Goal: Information Seeking & Learning: Learn about a topic

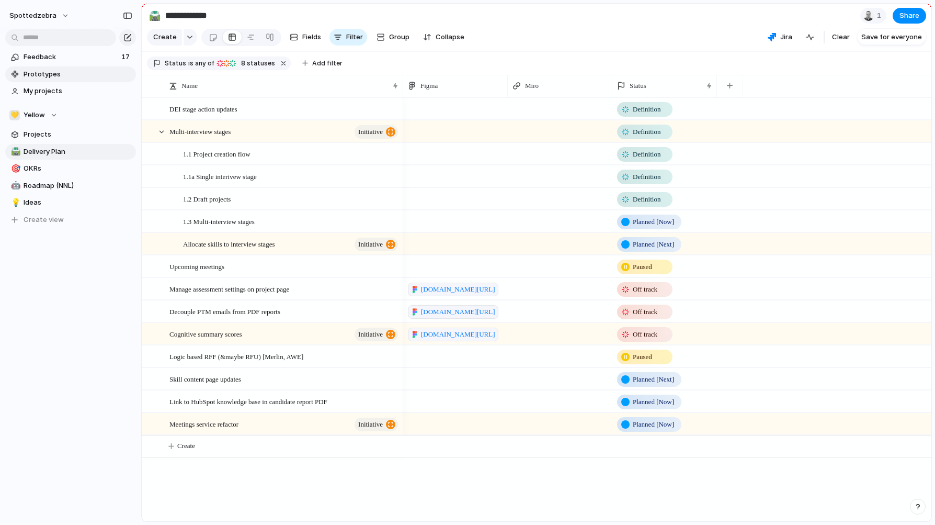
click at [43, 70] on span "Prototypes" at bounding box center [78, 74] width 109 height 10
click at [60, 18] on button "spottedzebra" at bounding box center [40, 15] width 70 height 17
click at [300, 12] on div "Settings Invite members Change theme Sign out" at bounding box center [467, 262] width 935 height 525
click at [90, 297] on div "Feedback 17 Prototypes My projects 💛 Yellow Projects 🛣️ Delivery Plan 🎯 OKRs 🤖 …" at bounding box center [70, 156] width 141 height 312
click at [55, 341] on div "spottedzebra Feedback 17 Prototypes My projects 💛 Yellow Projects 🛣️ Delivery P…" at bounding box center [70, 262] width 141 height 525
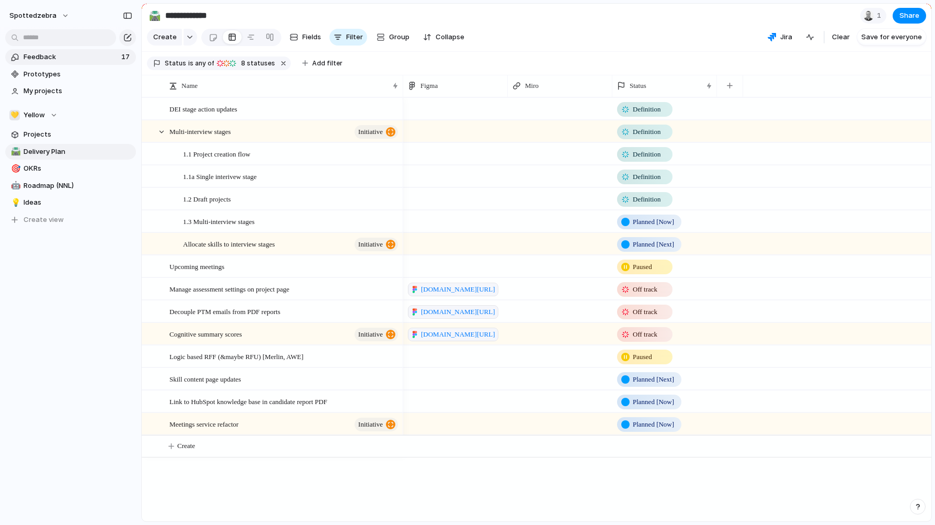
click at [40, 58] on span "Feedback" at bounding box center [71, 57] width 95 height 10
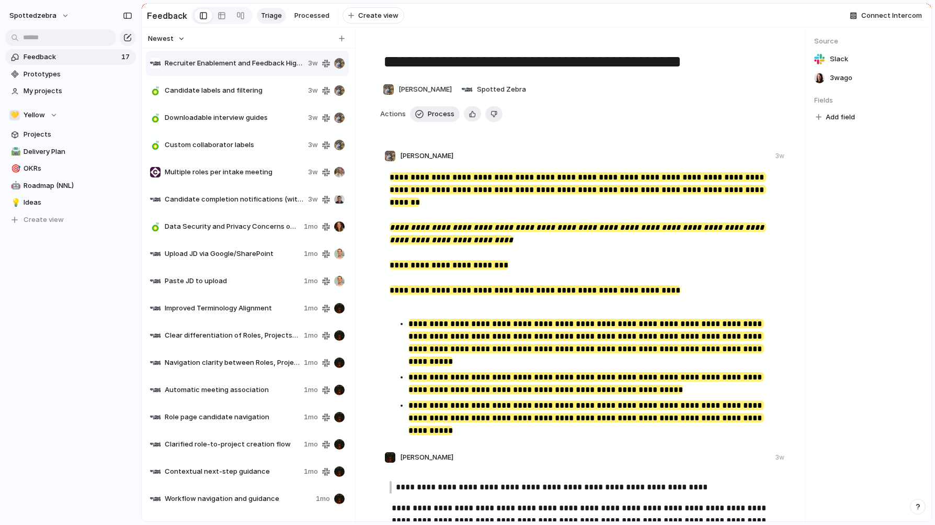
click at [205, 416] on span "Role page candidate navigation" at bounding box center [232, 417] width 135 height 10
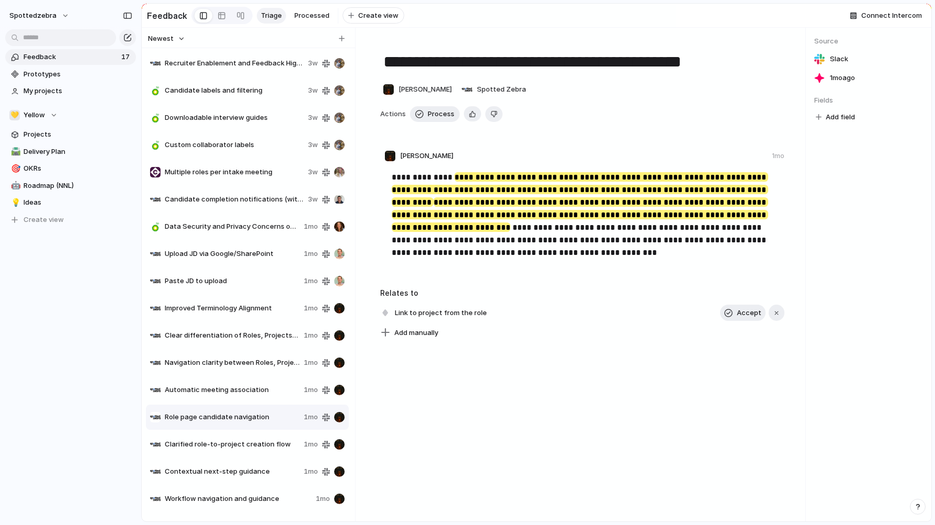
click at [191, 122] on span "Downloadable interview guides" at bounding box center [234, 117] width 139 height 10
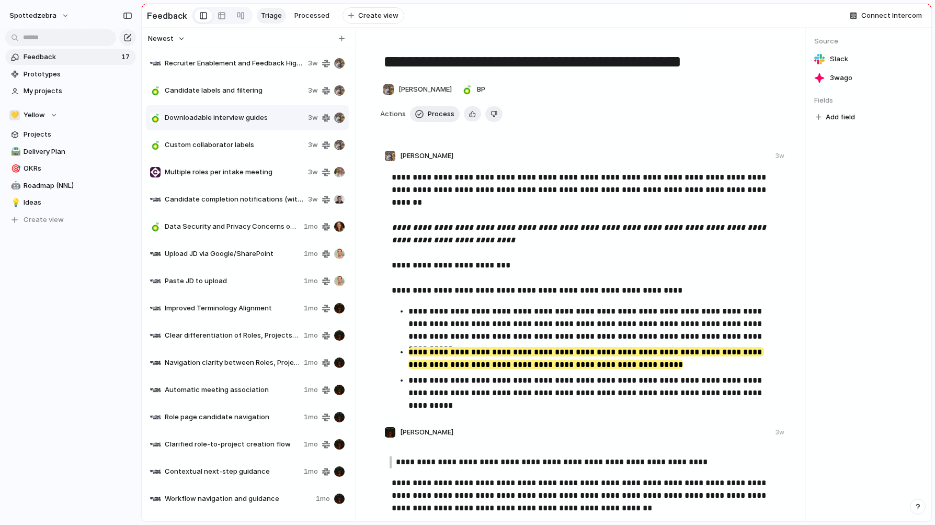
click at [211, 65] on span "Recruiter Enablement and Feedback Highlights" at bounding box center [234, 63] width 139 height 10
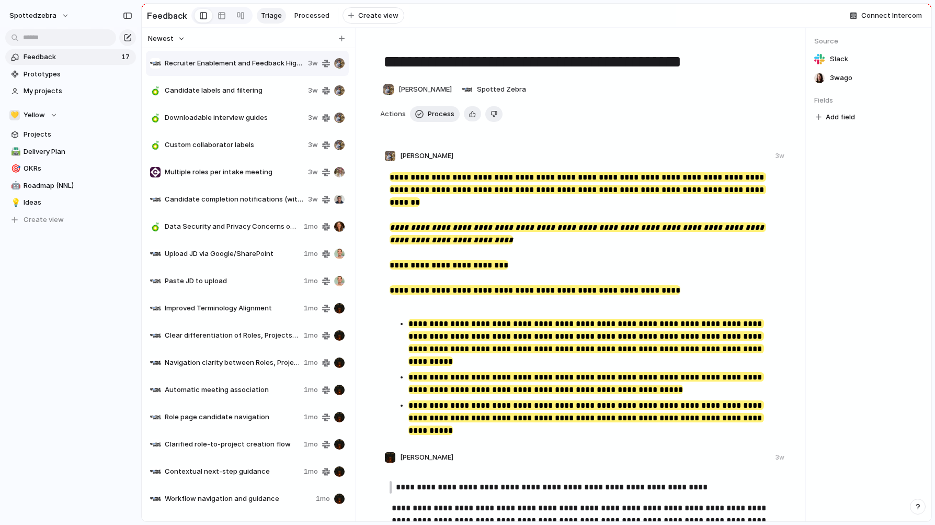
click at [61, 301] on div "Feedback 17 Prototypes My projects 💛 Yellow Projects 🛣️ Delivery Plan 🎯 OKRs 🤖 …" at bounding box center [70, 156] width 141 height 312
click at [73, 52] on span "Feedback" at bounding box center [71, 57] width 95 height 10
click at [245, 96] on span "Candidate labels and filtering" at bounding box center [234, 90] width 139 height 10
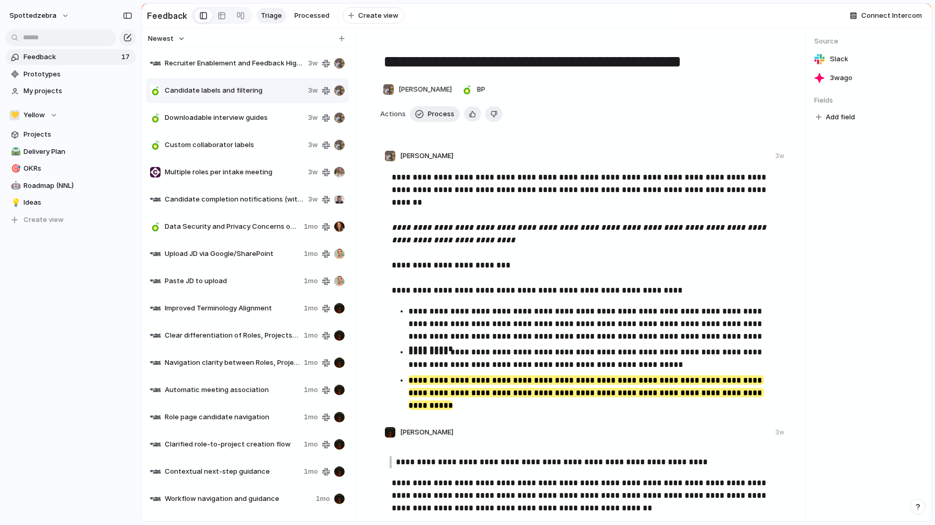
click at [237, 74] on div "Recruiter Enablement and Feedback Highlights 3w" at bounding box center [247, 63] width 203 height 25
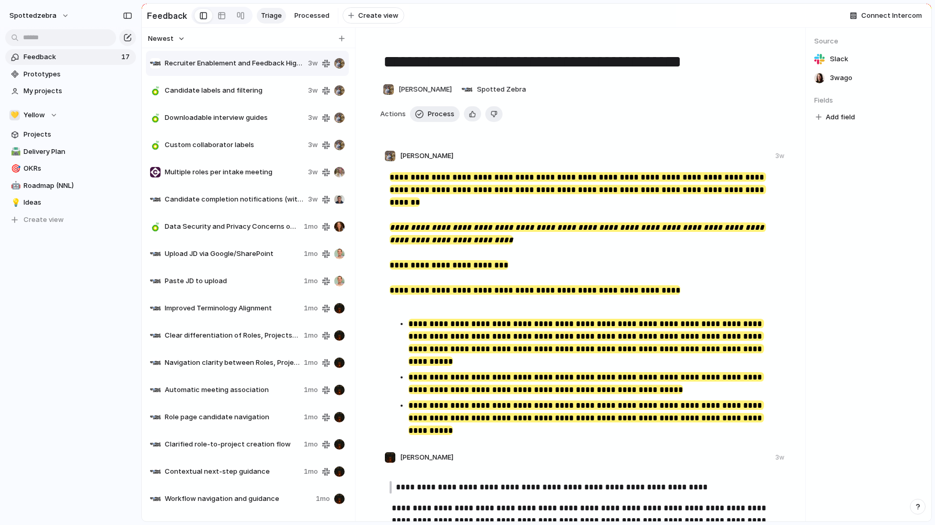
click at [213, 177] on span "Multiple roles per intake meeting" at bounding box center [234, 172] width 139 height 10
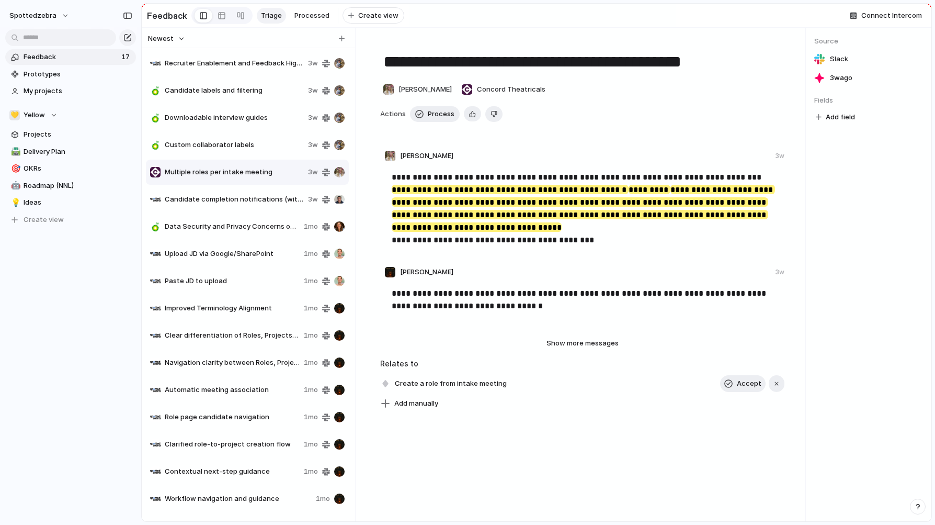
click at [203, 203] on span "Candidate completion notifications (without PDFs)" at bounding box center [234, 199] width 139 height 10
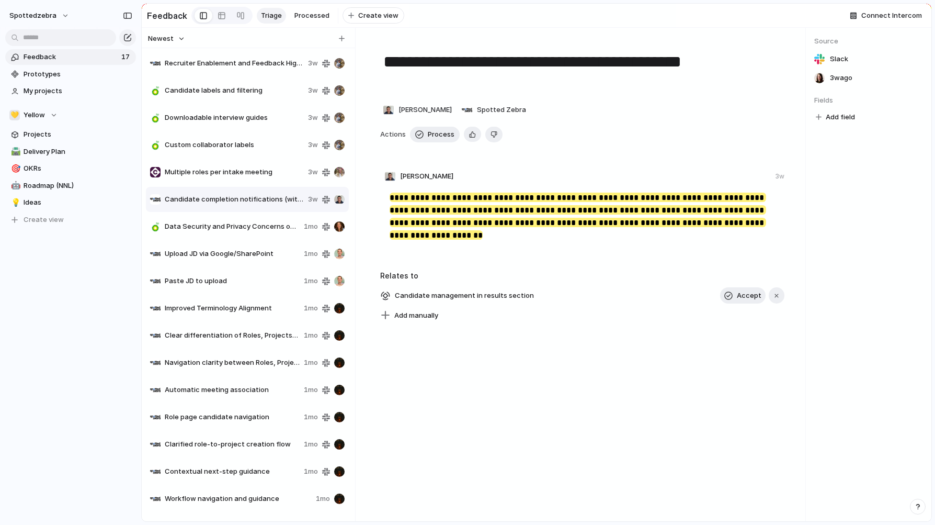
click at [75, 301] on div "Feedback 17 Prototypes My projects 💛 Yellow Projects 🛣️ Delivery Plan 🎯 OKRs 🤖 …" at bounding box center [70, 156] width 141 height 312
